Goal: Register for event/course

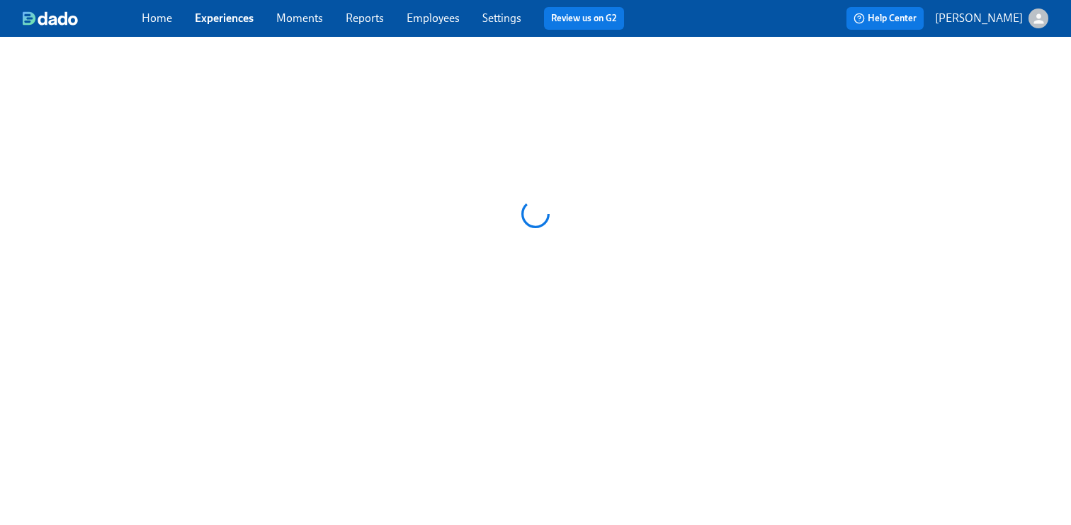
click at [438, 13] on link "Employees" at bounding box center [433, 17] width 53 height 13
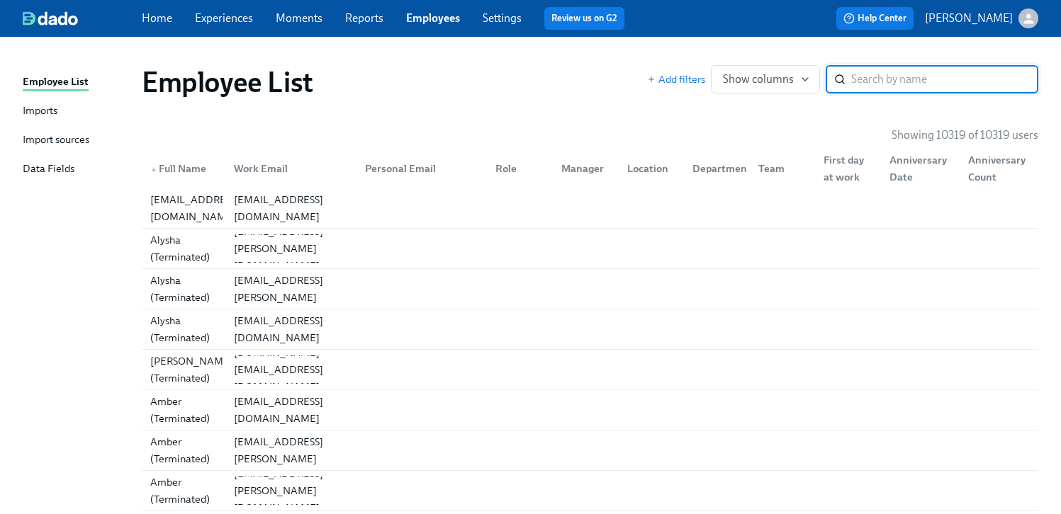
click at [866, 74] on input "search" at bounding box center [944, 79] width 187 height 28
paste input "[PERSON_NAME]"
type input "[PERSON_NAME]"
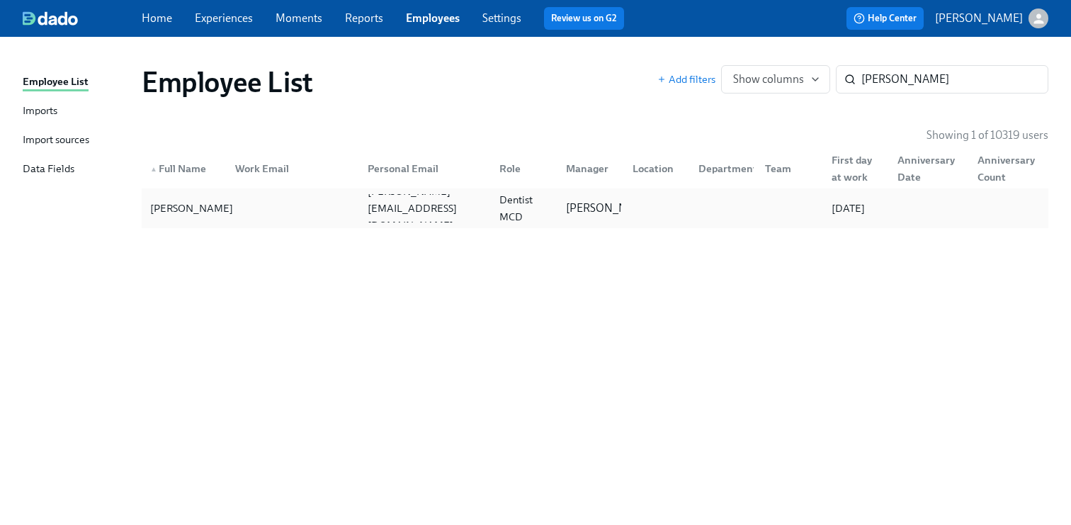
click at [220, 218] on div "[PERSON_NAME]" at bounding box center [184, 208] width 79 height 28
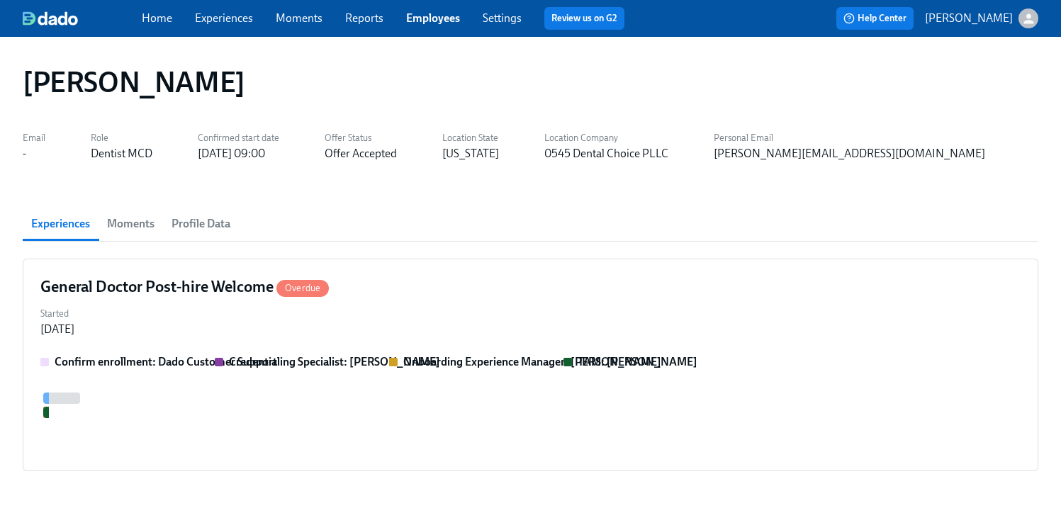
scroll to position [0, 1401]
click at [230, 21] on link "Experiences" at bounding box center [224, 17] width 58 height 13
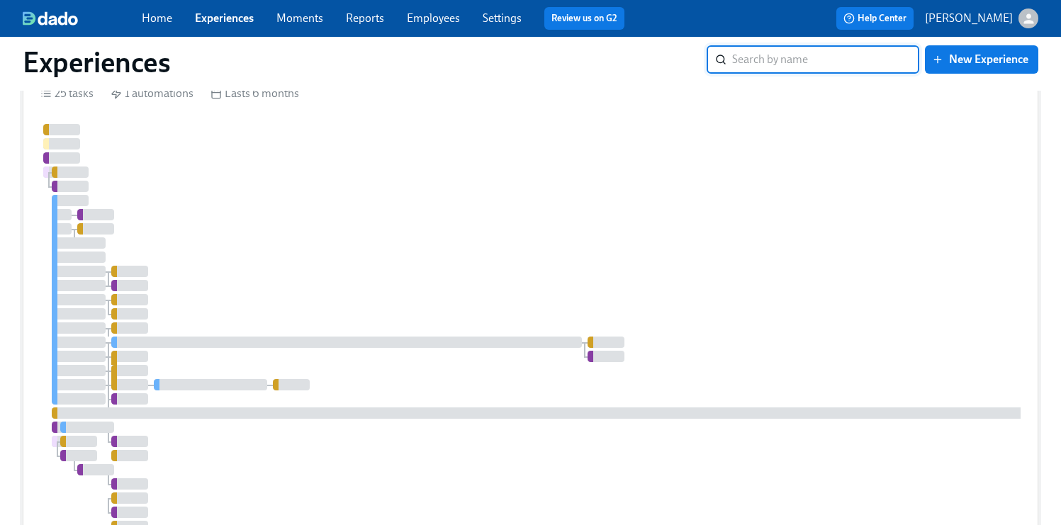
scroll to position [1768, 0]
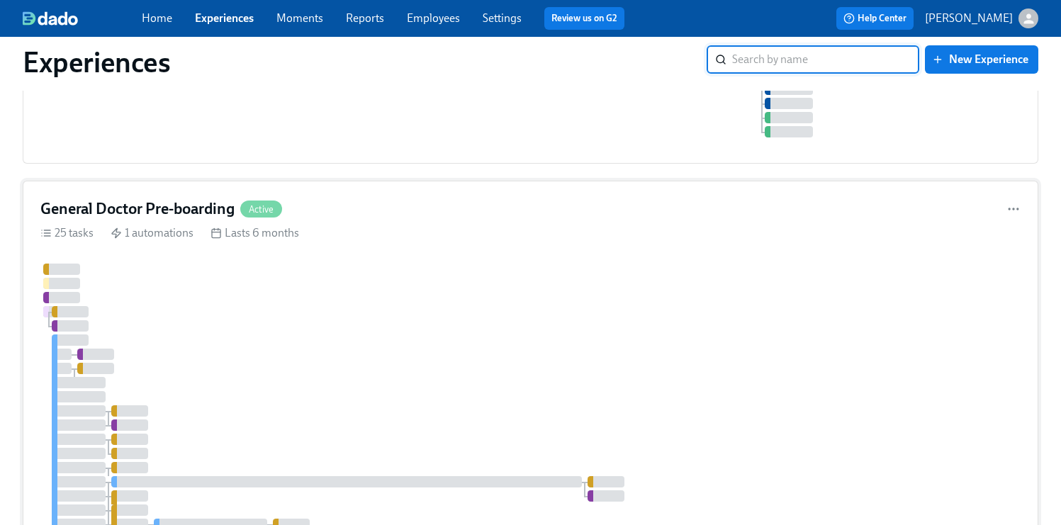
click at [592, 314] on div at bounding box center [843, 475] width 1607 height 422
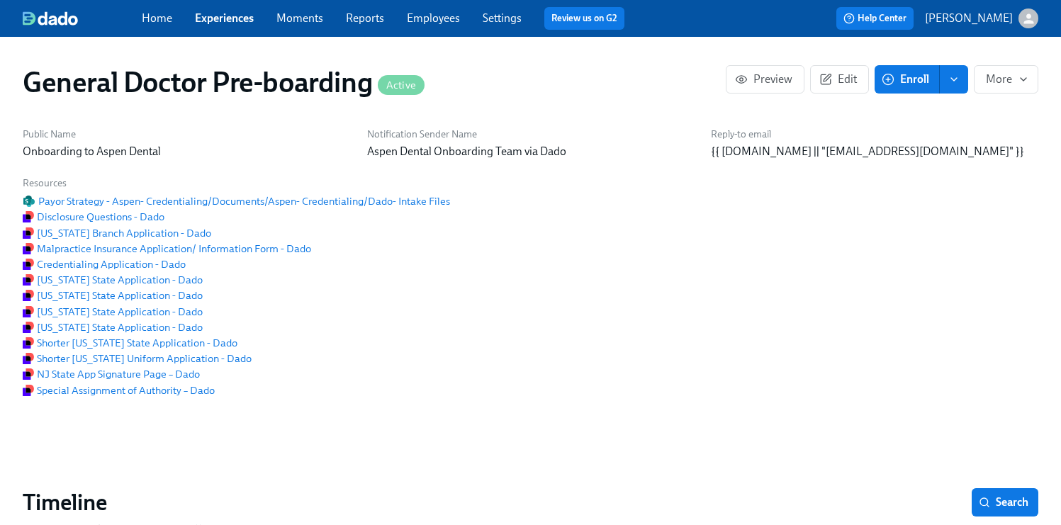
click at [920, 80] on span "Enroll" at bounding box center [906, 79] width 45 height 14
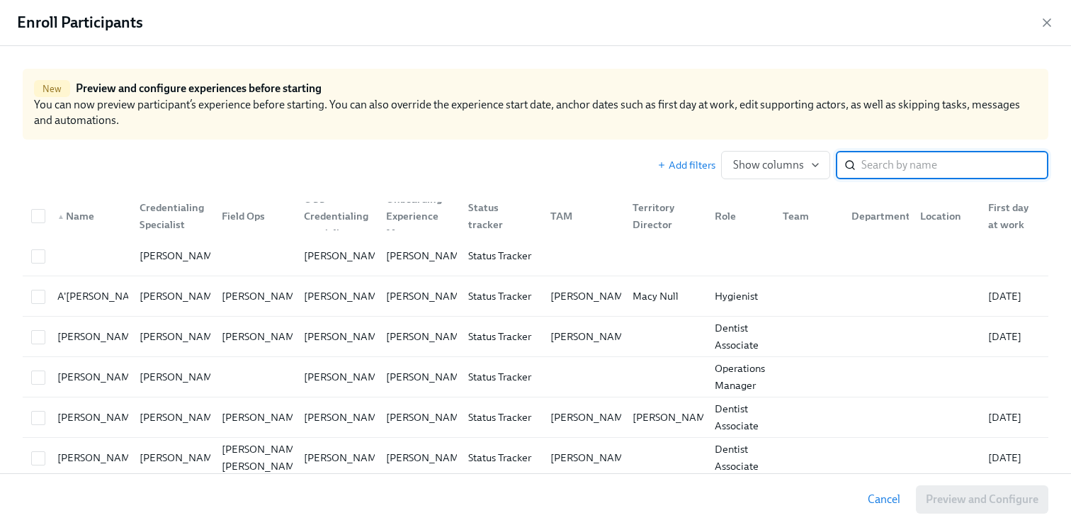
click at [926, 162] on input "search" at bounding box center [955, 165] width 187 height 28
paste input "[PERSON_NAME]"
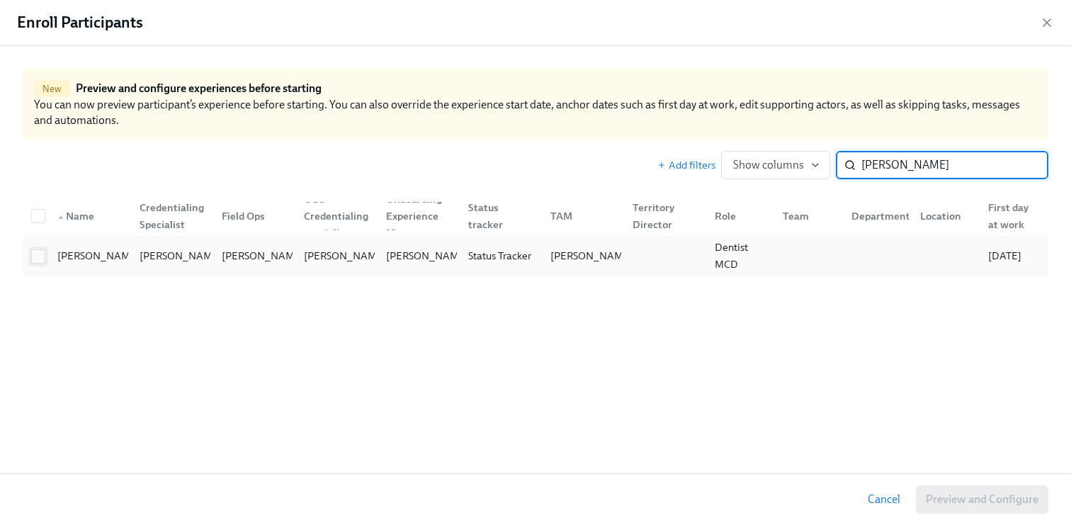
type input "[PERSON_NAME]"
click at [43, 256] on input "checkbox" at bounding box center [38, 256] width 13 height 13
checkbox input "true"
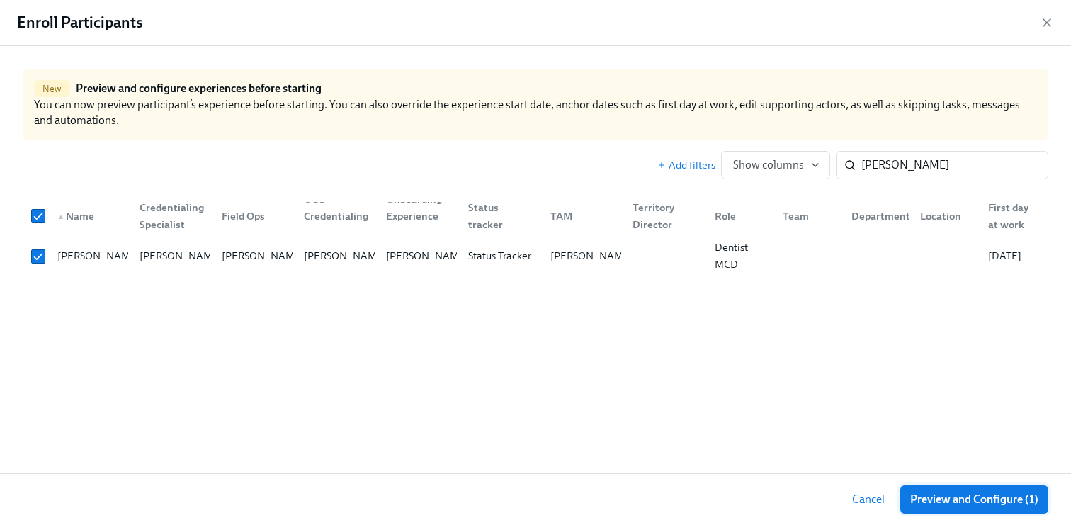
click at [977, 504] on span "Preview and Configure (1)" at bounding box center [974, 499] width 128 height 14
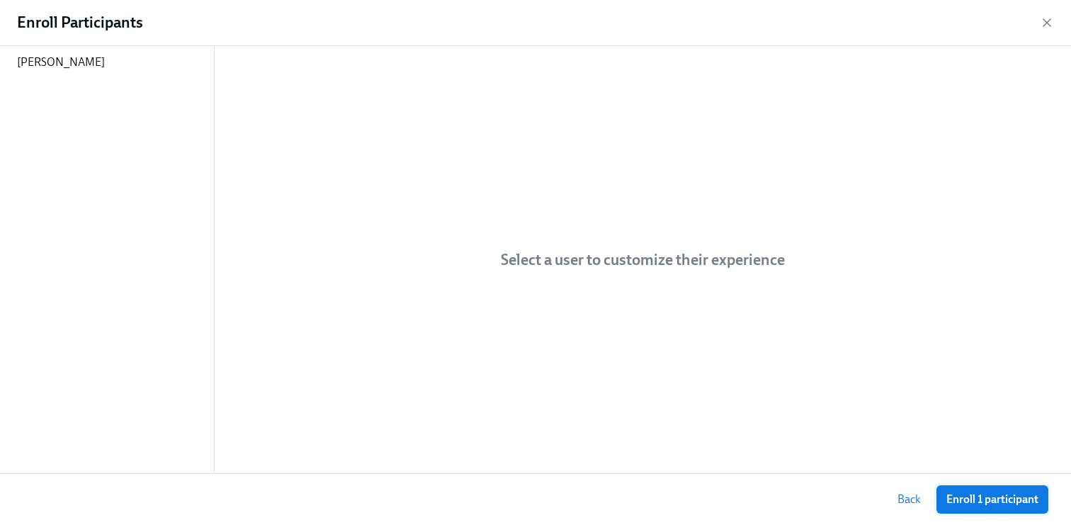
click at [987, 500] on span "Enroll 1 participant" at bounding box center [993, 499] width 92 height 14
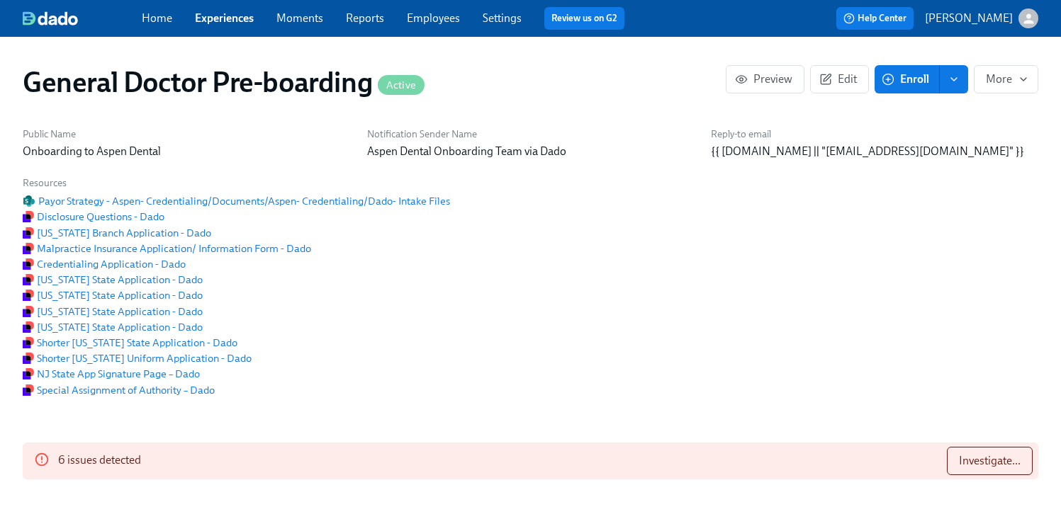
scroll to position [0, 30989]
